Goal: Find specific page/section: Find specific page/section

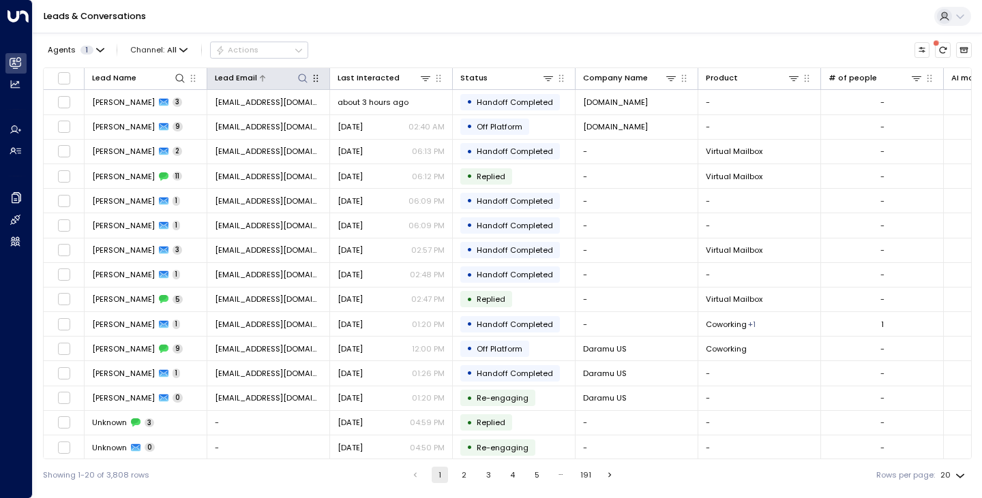
click at [297, 81] on icon at bounding box center [302, 78] width 11 height 11
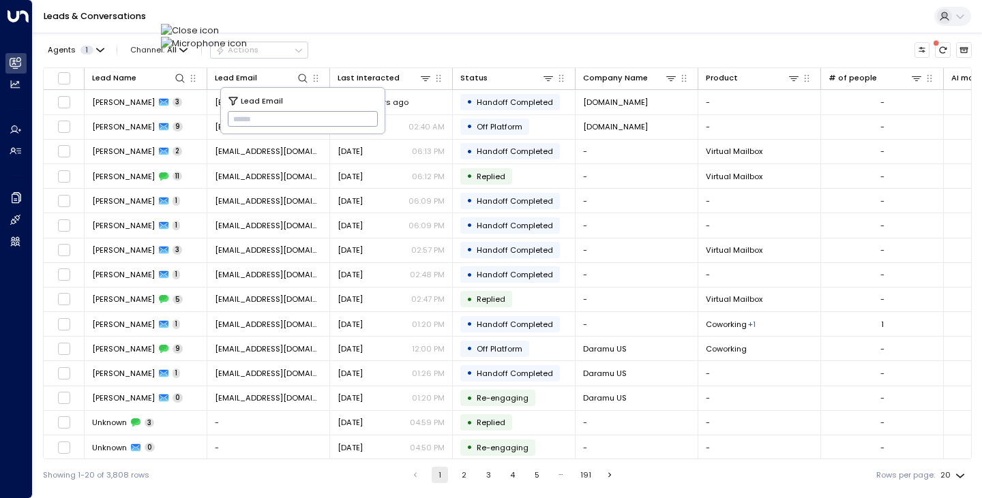
type input "**********"
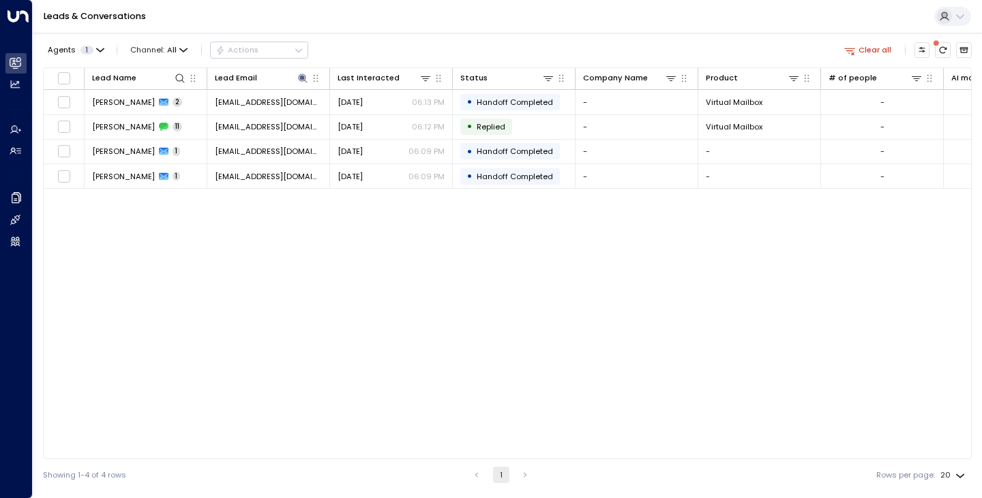
click at [171, 252] on div "Lead Name Lead Email Last Interacted Status Company Name Product # of people AI…" at bounding box center [507, 263] width 929 height 392
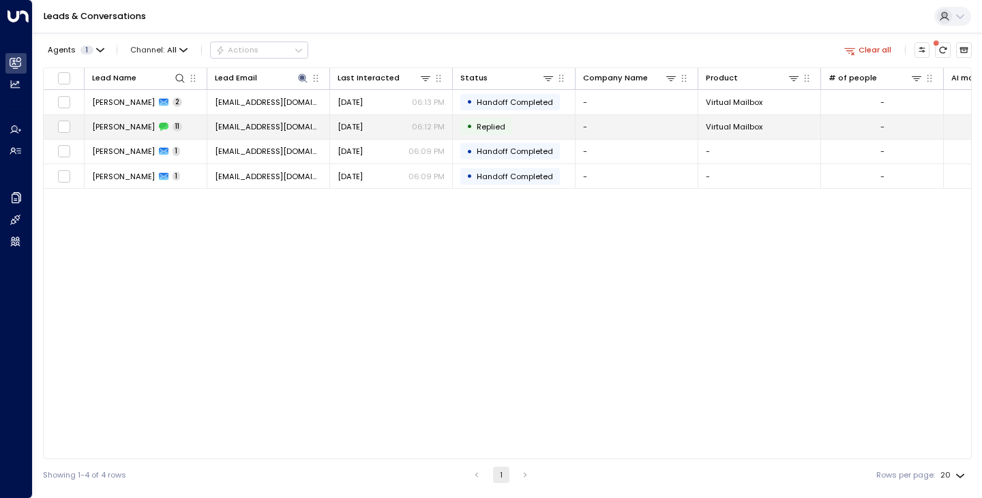
click at [104, 127] on span "[PERSON_NAME]" at bounding box center [123, 126] width 63 height 11
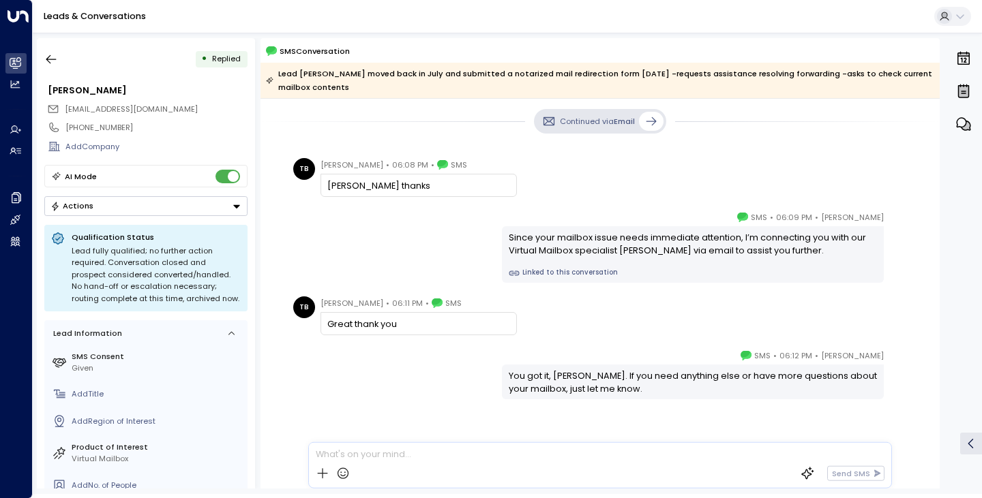
click at [383, 235] on div "[PERSON_NAME] • 06:09 PM • SMS Since your mailbox issue needs immediate attenti…" at bounding box center [600, 247] width 622 height 72
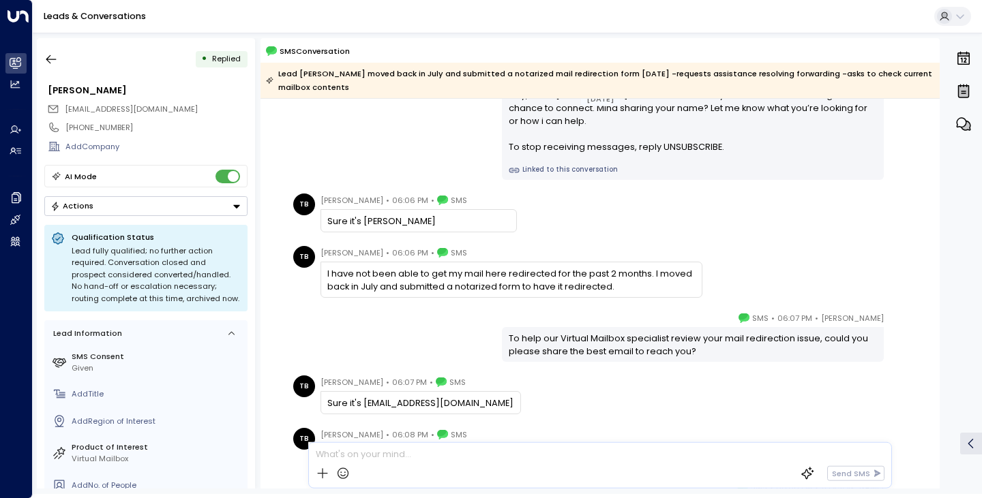
scroll to position [109, 0]
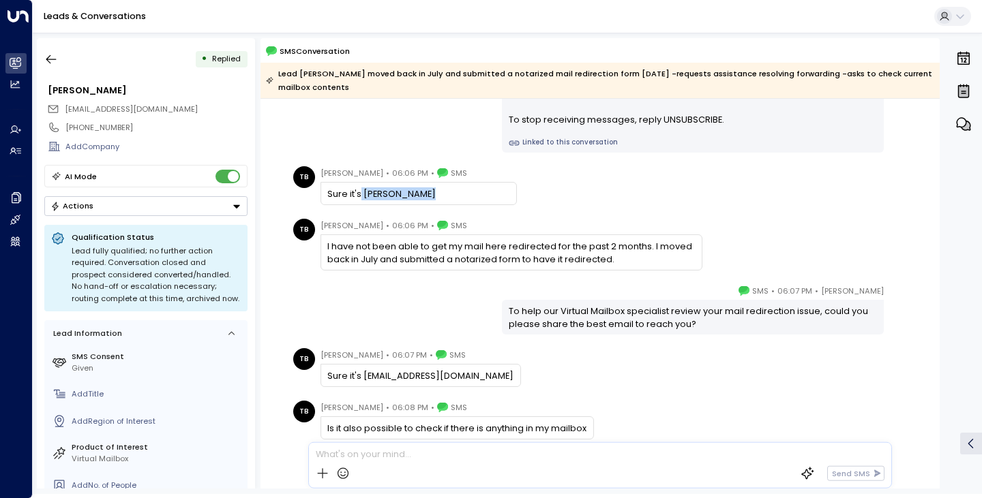
drag, startPoint x: 428, startPoint y: 195, endPoint x: 359, endPoint y: 190, distance: 69.1
click at [359, 190] on div "Sure it's [PERSON_NAME]" at bounding box center [418, 193] width 182 height 13
copy div "[PERSON_NAME]"
click at [420, 303] on div "[PERSON_NAME] • 06:07 PM • SMS To help our Virtual Mailbox specialist review yo…" at bounding box center [600, 309] width 622 height 50
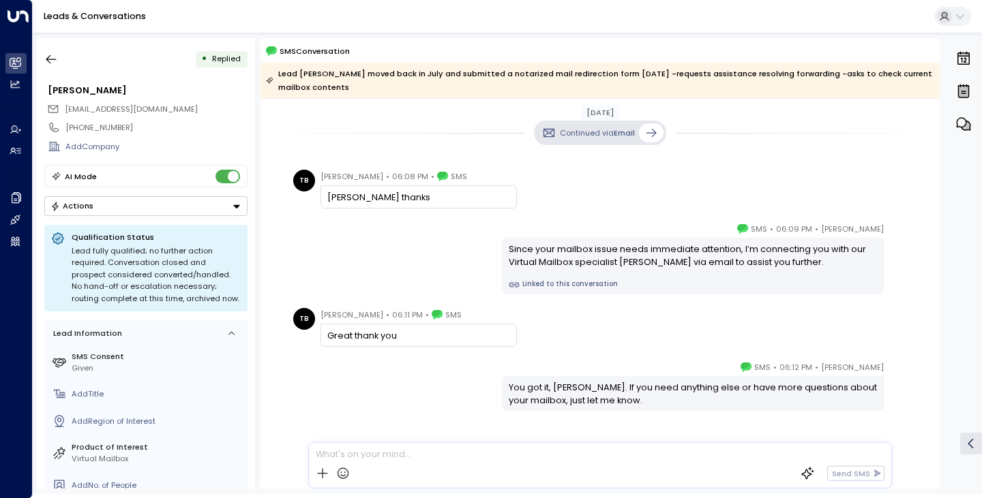
scroll to position [557, 0]
